Goal: Transaction & Acquisition: Purchase product/service

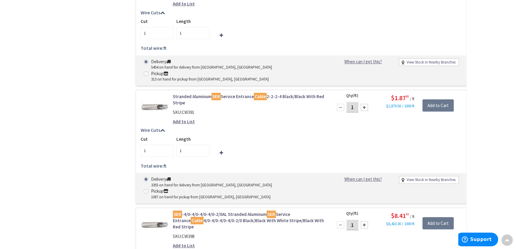
scroll to position [433, 0]
click at [354, 102] on input "1" at bounding box center [352, 107] width 12 height 10
type input "35"
click at [371, 90] on div "Stranded Aluminum SER Service Entrance Cable 2-2-2-4 Black/Black With Red Strip…" at bounding box center [301, 146] width 330 height 113
type input "35"
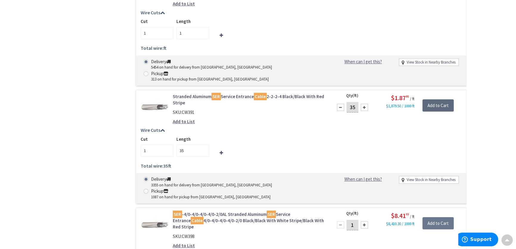
click at [432, 99] on input "Add to Cart" at bounding box center [437, 105] width 31 height 13
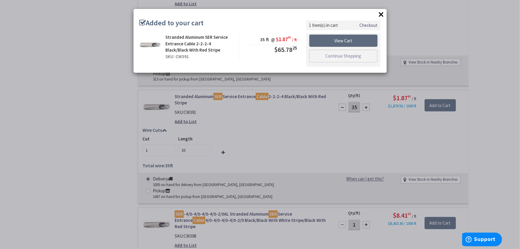
click at [331, 42] on link "View Cart" at bounding box center [343, 41] width 68 height 13
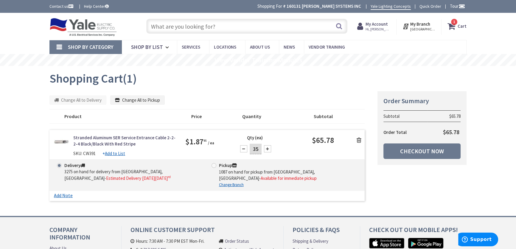
click at [213, 165] on span at bounding box center [213, 165] width 5 height 5
click at [213, 165] on input "Pickup 1087 on hand for pickup from Lancaster, Pa - Available for immediate pic…" at bounding box center [215, 165] width 4 height 4
radio input "true"
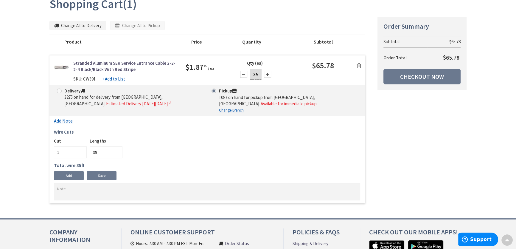
scroll to position [75, 0]
click at [102, 173] on link "Save" at bounding box center [102, 175] width 30 height 9
click at [425, 73] on link "Checkout Now" at bounding box center [421, 75] width 77 height 15
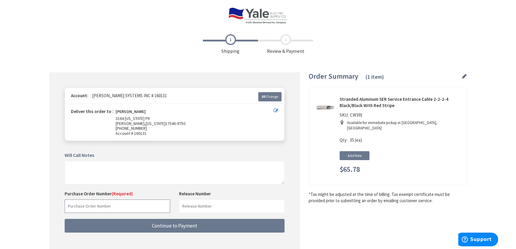
click at [88, 207] on input "text" at bounding box center [117, 205] width 105 height 13
type input "34177"
click at [190, 205] on input "text" at bounding box center [231, 205] width 105 height 13
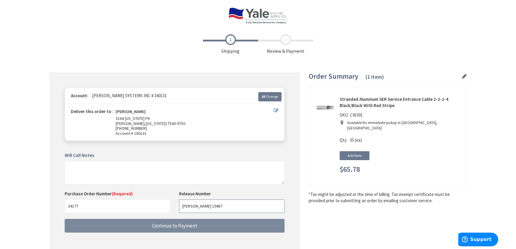
type input "RESSLER 19487"
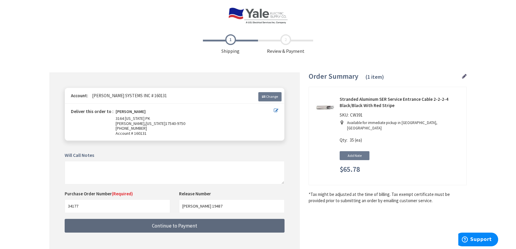
click at [195, 224] on span "Continue to Payment" at bounding box center [174, 225] width 45 height 7
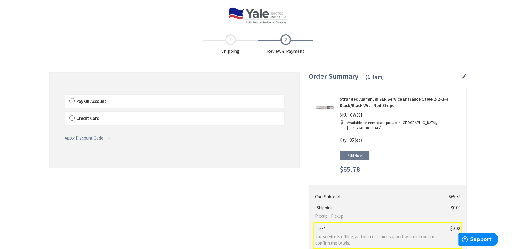
click at [90, 100] on span "Pay On Account" at bounding box center [91, 101] width 30 height 6
click at [65, 96] on input "Pay On Account" at bounding box center [65, 96] width 0 height 0
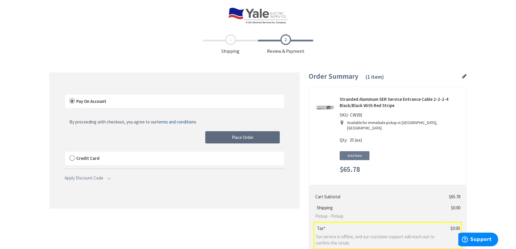
click at [223, 137] on button "Place Order" at bounding box center [242, 137] width 74 height 13
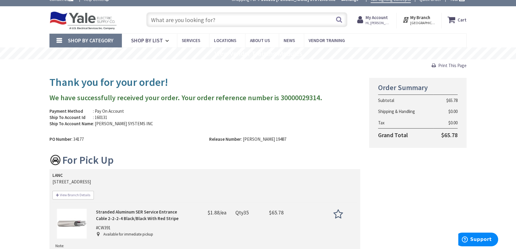
scroll to position [27, 0]
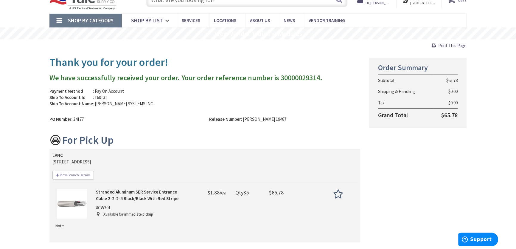
click at [448, 43] on span "Print This Page" at bounding box center [452, 46] width 28 height 6
